Goal: Find contact information: Find contact information

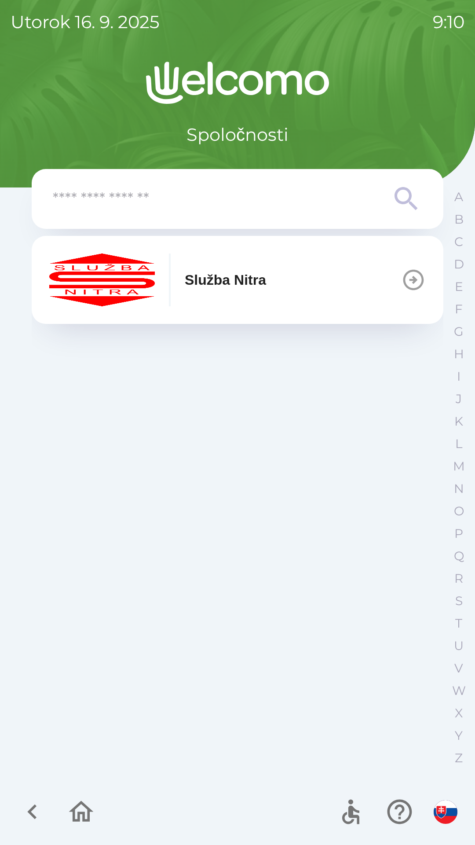
click at [412, 281] on icon "button" at bounding box center [414, 280] width 21 height 21
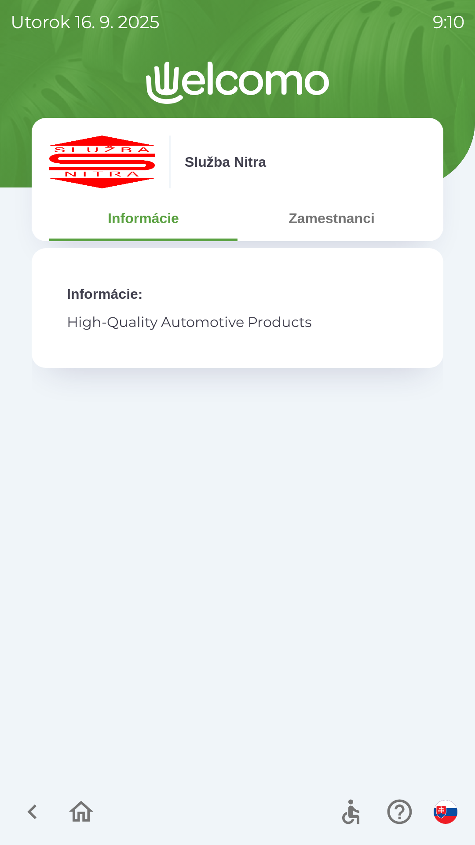
click at [346, 209] on button "Zamestnanci" at bounding box center [332, 218] width 188 height 32
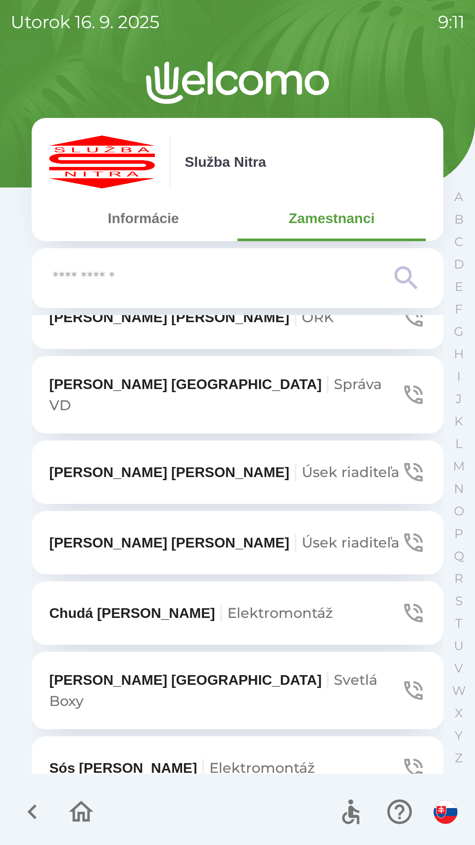
scroll to position [3392, 0]
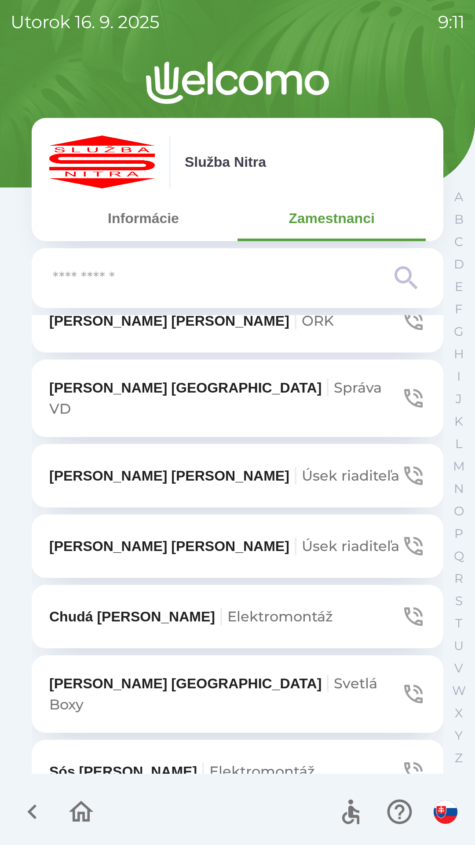
click at [140, 536] on p "[PERSON_NAME] riaditeľa" at bounding box center [224, 546] width 350 height 21
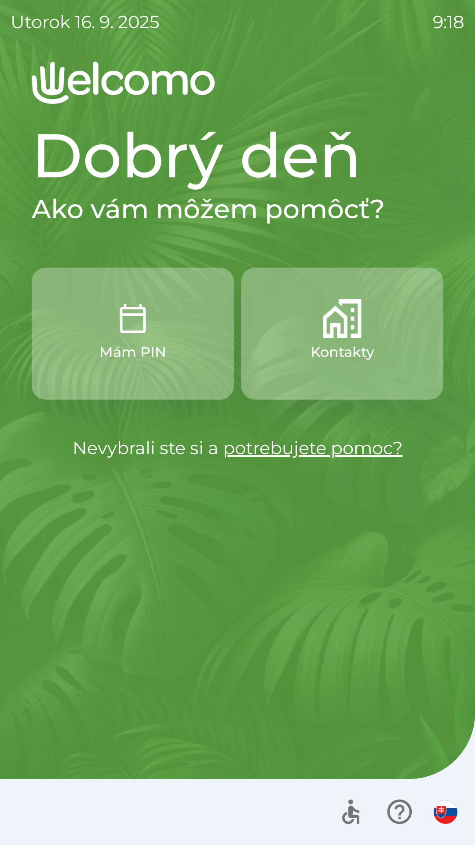
click at [377, 360] on button "Kontakty" at bounding box center [342, 334] width 202 height 132
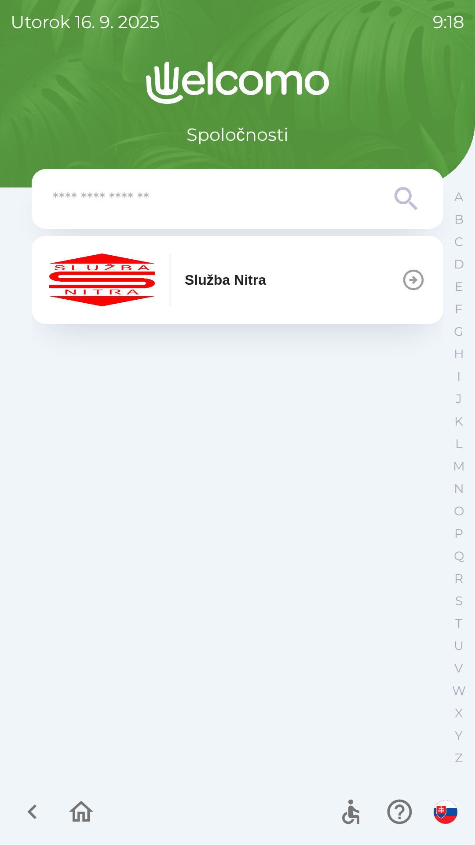
click at [328, 279] on button "Služba Nitra" at bounding box center [238, 280] width 412 height 88
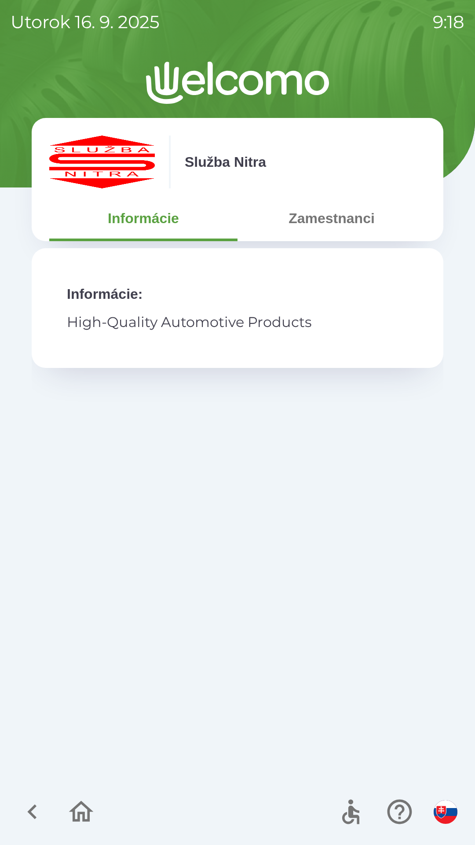
click at [359, 217] on button "Zamestnanci" at bounding box center [332, 218] width 188 height 32
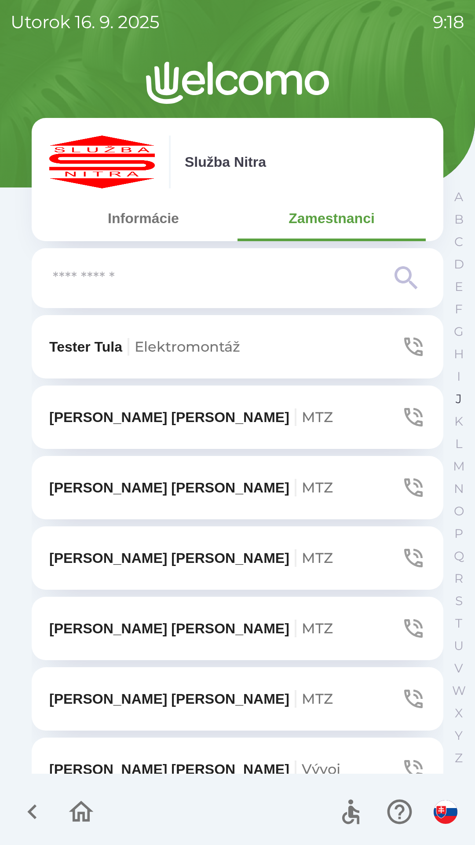
click at [457, 402] on p "J" at bounding box center [459, 398] width 6 height 15
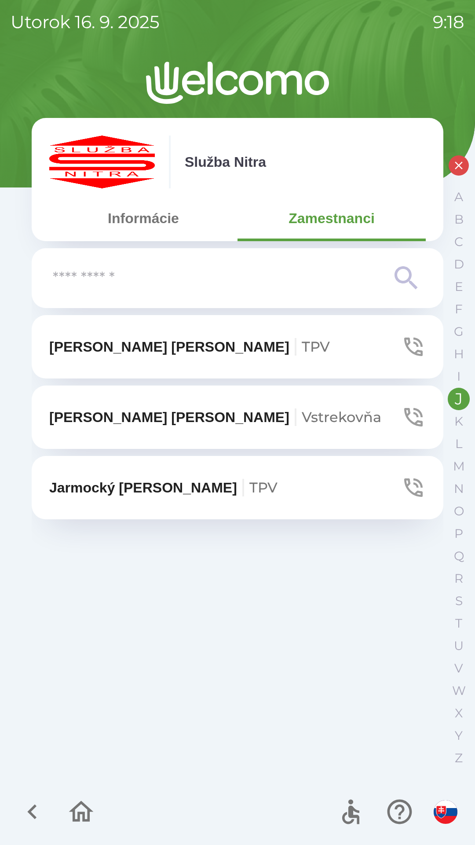
click at [172, 505] on button "Jarmocký [PERSON_NAME] TPV" at bounding box center [238, 487] width 412 height 63
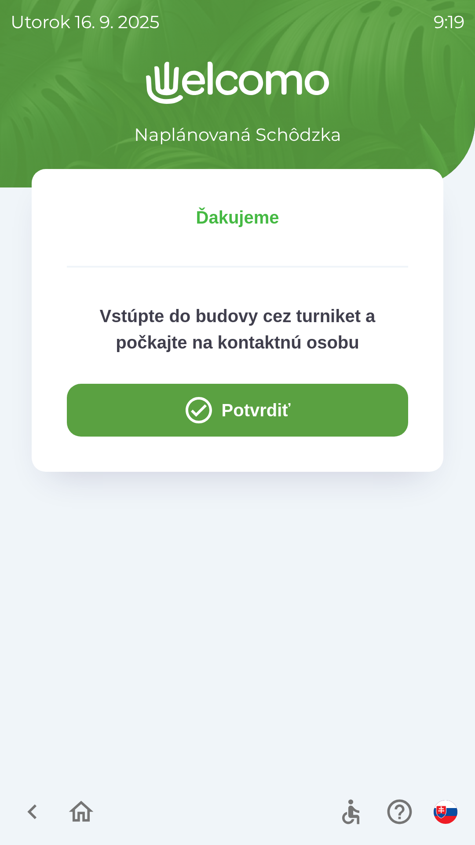
click at [295, 410] on button "Potvrdiť" at bounding box center [237, 410] width 341 height 53
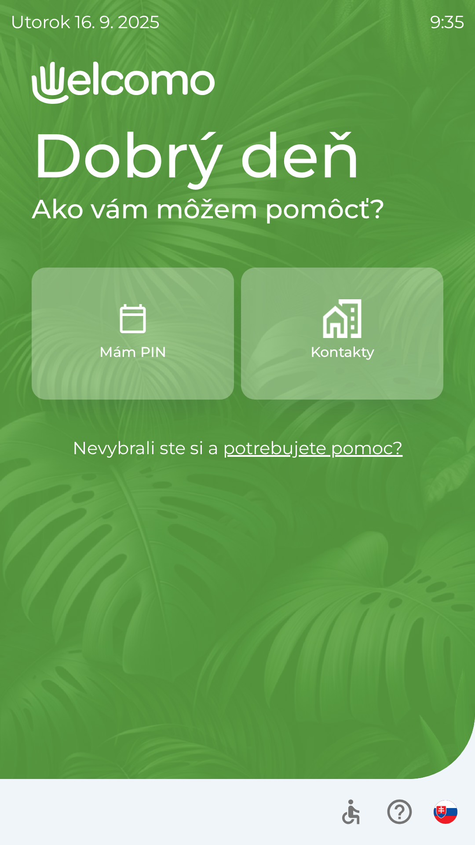
click at [366, 326] on button "Kontakty" at bounding box center [342, 334] width 202 height 132
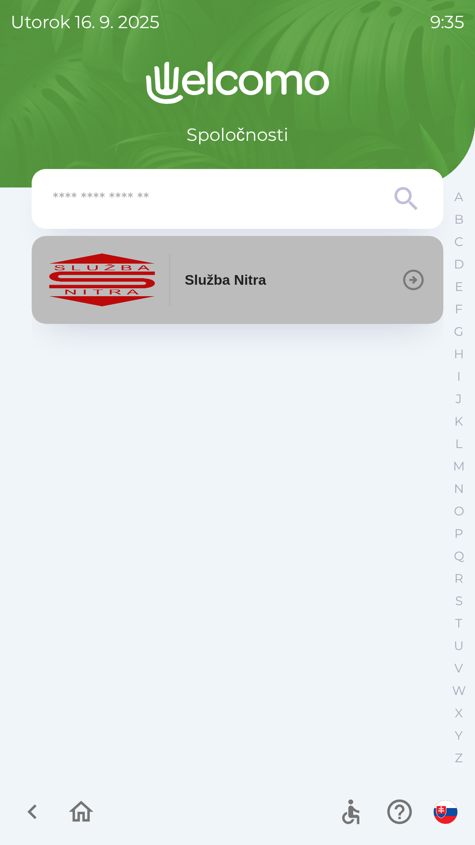
click at [252, 254] on div "Služba Nitra" at bounding box center [157, 279] width 217 height 53
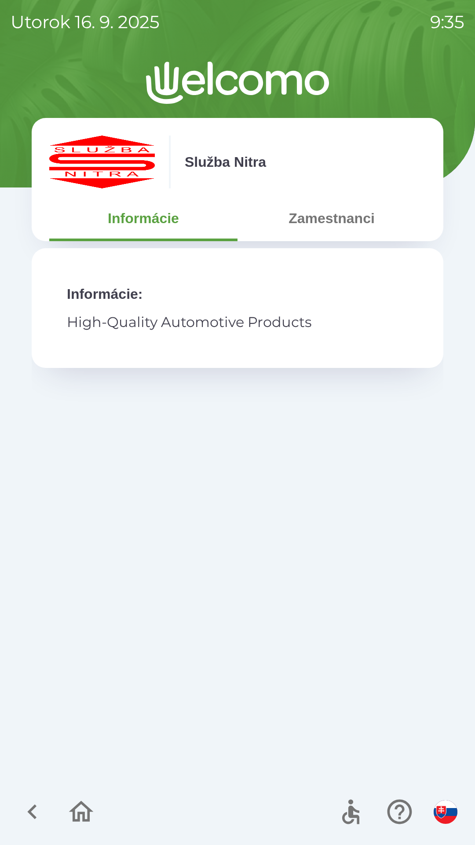
click at [341, 216] on button "Zamestnanci" at bounding box center [332, 218] width 188 height 32
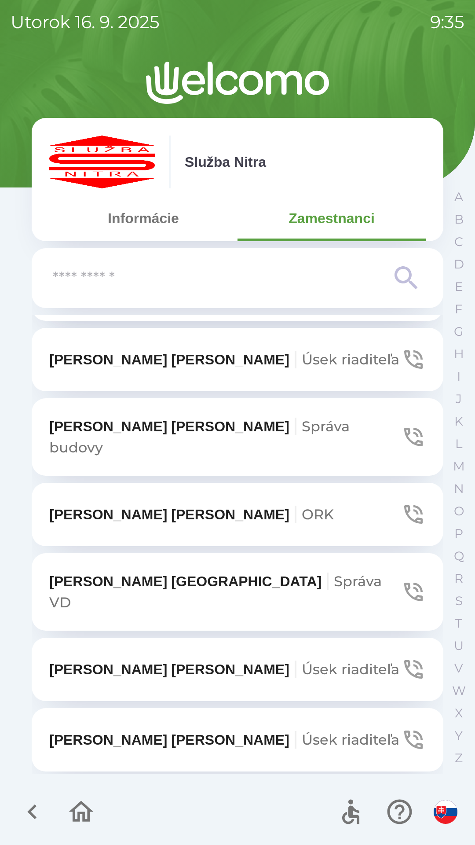
scroll to position [3201, 0]
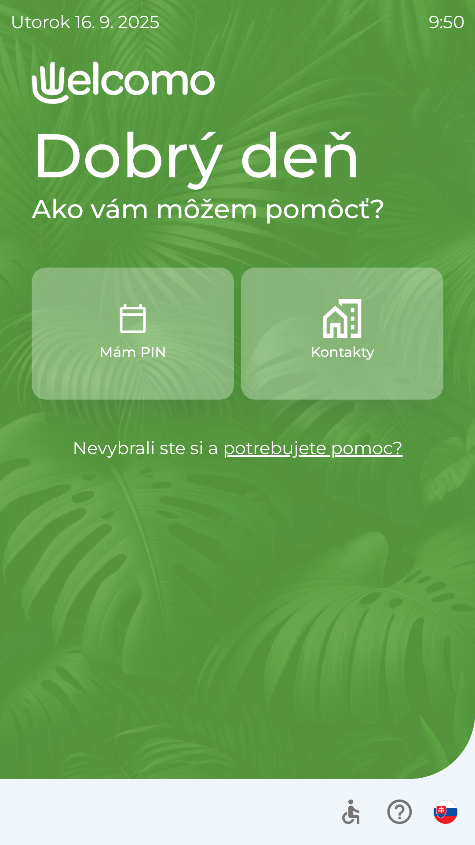
click at [346, 350] on p "Kontakty" at bounding box center [343, 351] width 64 height 21
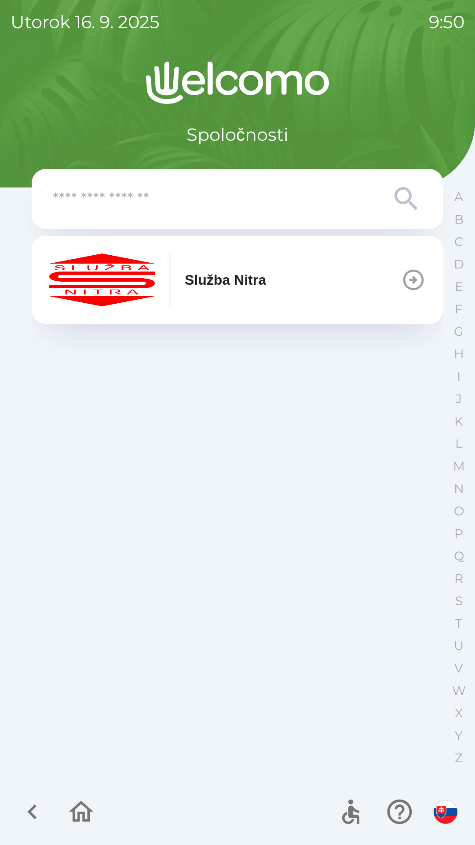
click at [284, 281] on button "Služba Nitra" at bounding box center [238, 280] width 412 height 88
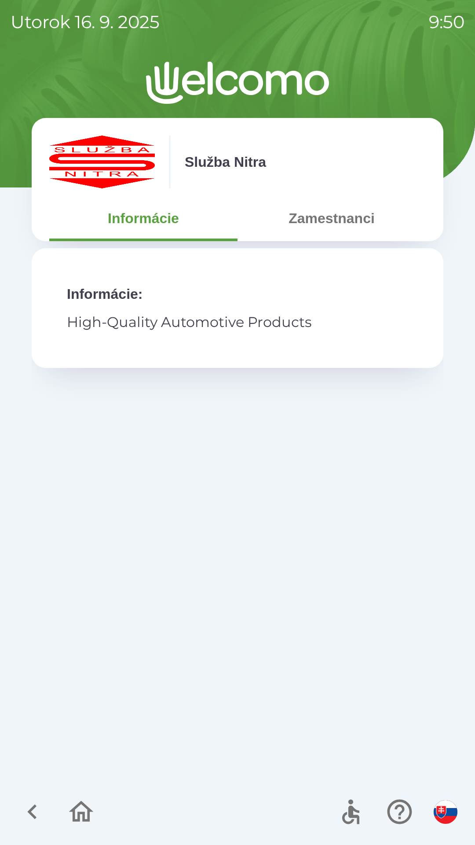
click at [341, 209] on button "Zamestnanci" at bounding box center [332, 218] width 188 height 32
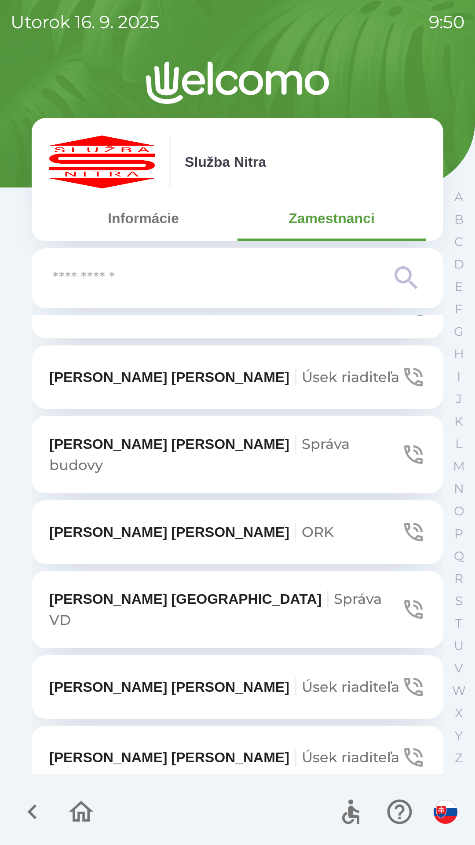
scroll to position [3186, 0]
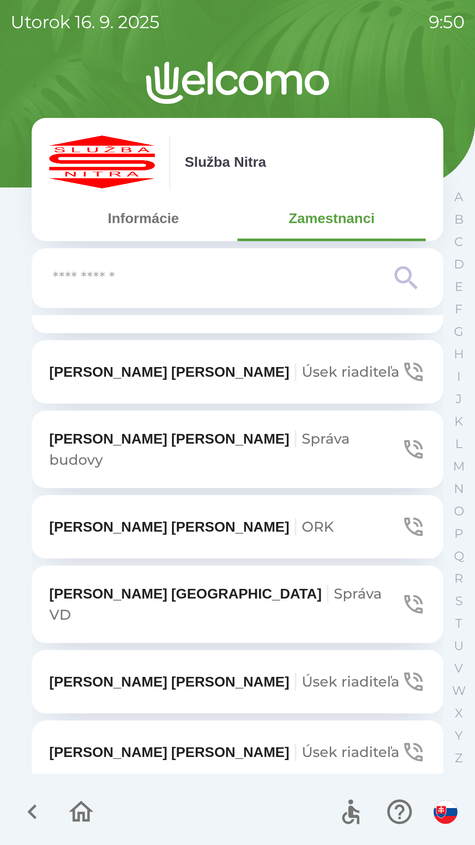
click at [117, 583] on p "[PERSON_NAME] VD" at bounding box center [225, 604] width 352 height 42
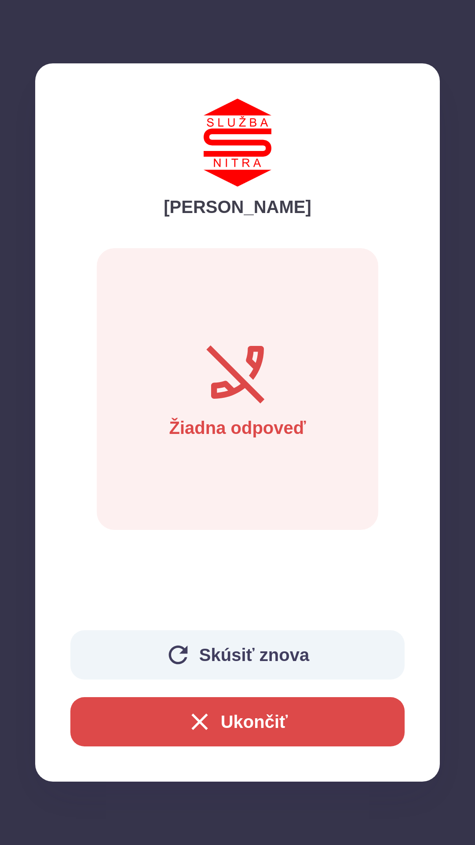
click at [220, 721] on button "Ukončiť" at bounding box center [237, 721] width 334 height 49
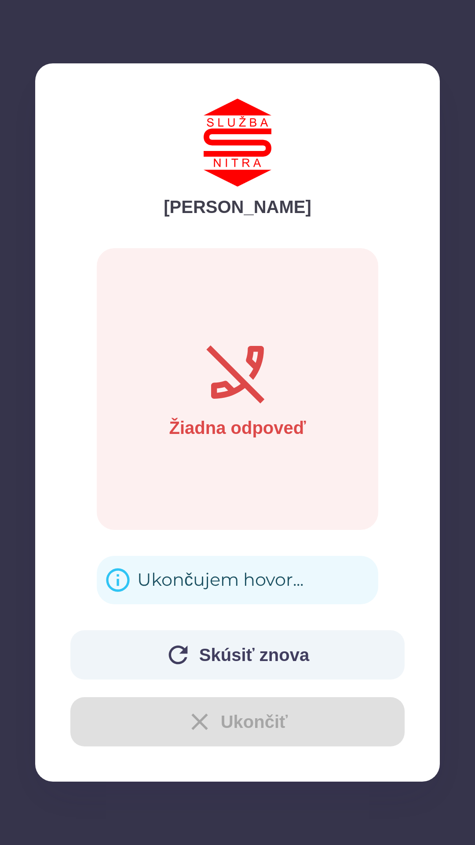
click at [179, 717] on div "Tester Tula Elektromontáž [PERSON_NAME] MTZ Musterová [PERSON_NAME] MTZ [PERSON…" at bounding box center [238, 544] width 412 height 459
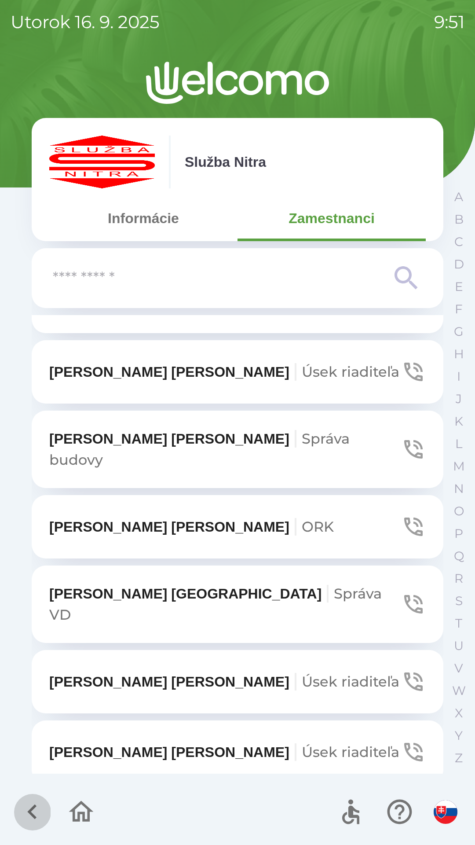
click at [25, 820] on icon "button" at bounding box center [32, 811] width 29 height 29
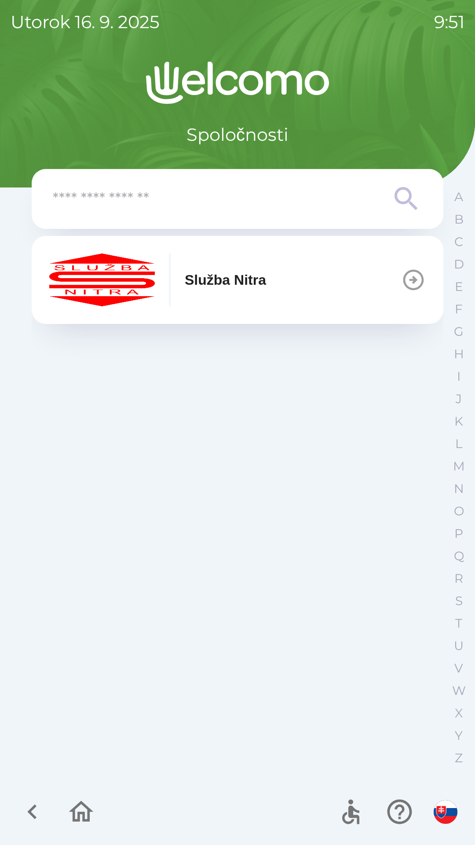
click at [27, 810] on icon "button" at bounding box center [32, 811] width 29 height 29
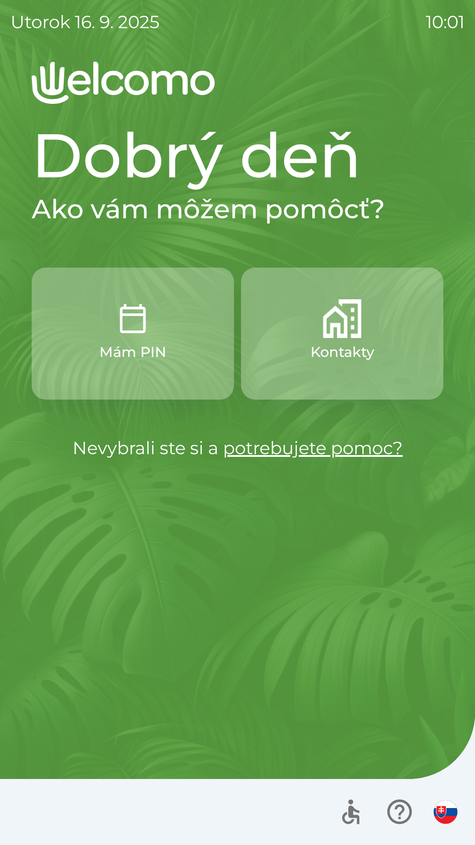
click at [364, 321] on button "Kontakty" at bounding box center [342, 334] width 202 height 132
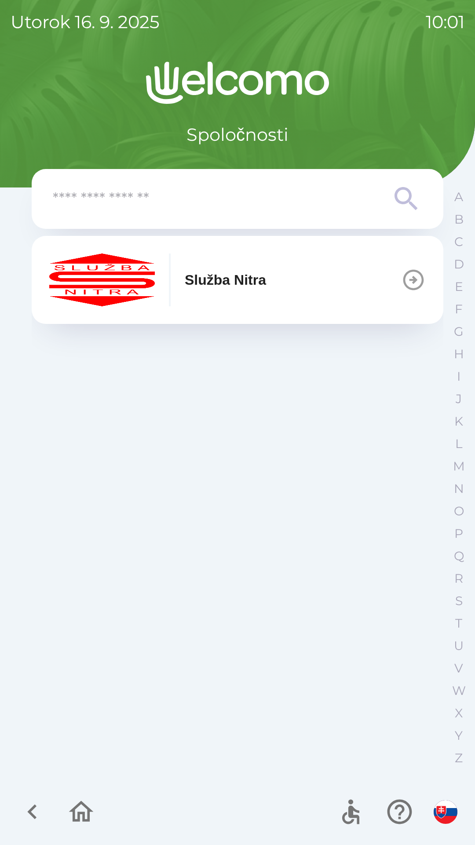
click at [287, 285] on button "Služba Nitra" at bounding box center [238, 280] width 412 height 88
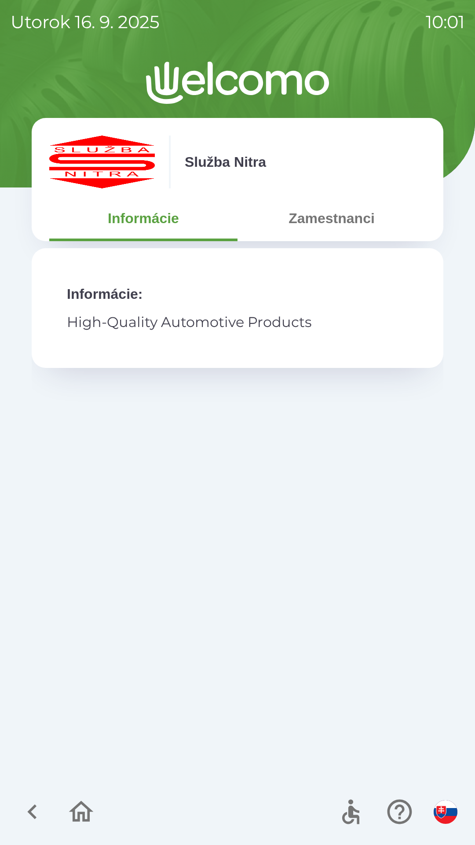
click at [345, 220] on button "Zamestnanci" at bounding box center [332, 218] width 188 height 32
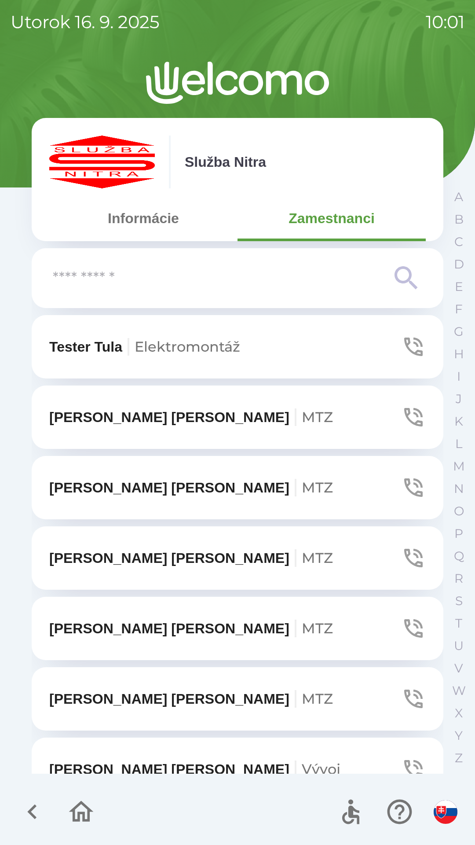
click at [277, 279] on input "text" at bounding box center [220, 278] width 334 height 24
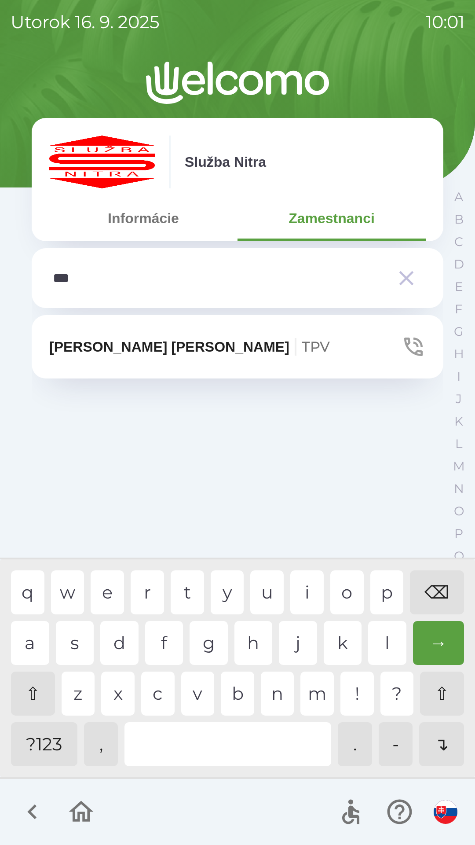
type input "****"
click at [411, 344] on icon "button" at bounding box center [413, 346] width 25 height 25
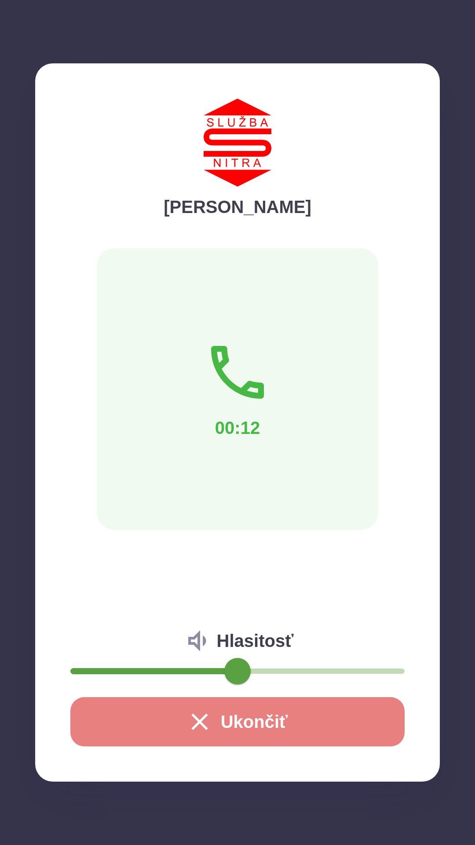
click at [220, 719] on button "Ukončiť" at bounding box center [237, 721] width 334 height 49
